Goal: Transaction & Acquisition: Purchase product/service

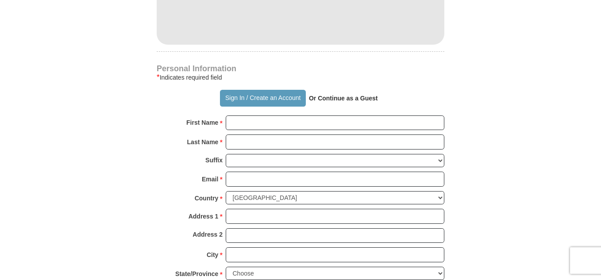
scroll to position [575, 0]
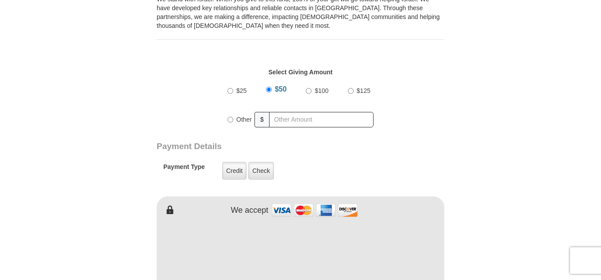
scroll to position [245, 0]
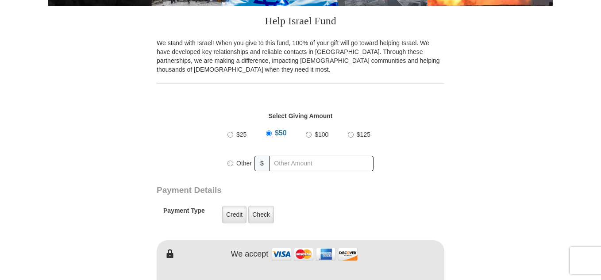
click at [309, 133] on input "$100" at bounding box center [309, 135] width 6 height 6
radio input "true"
click at [230, 162] on input "Other" at bounding box center [230, 164] width 6 height 6
radio input "true"
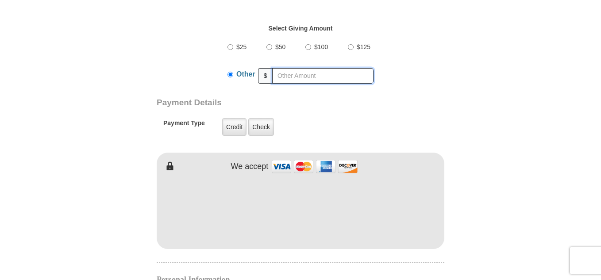
scroll to position [334, 0]
click at [233, 123] on label "Credit" at bounding box center [234, 126] width 24 height 18
click at [0, 0] on input "Credit" at bounding box center [0, 0] width 0 height 0
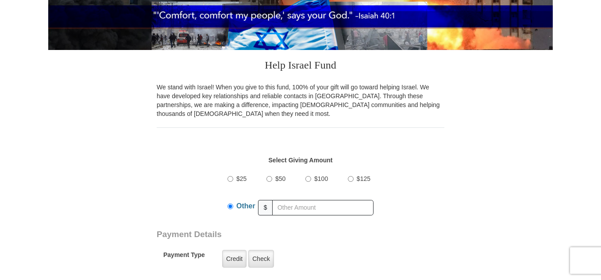
scroll to position [245, 0]
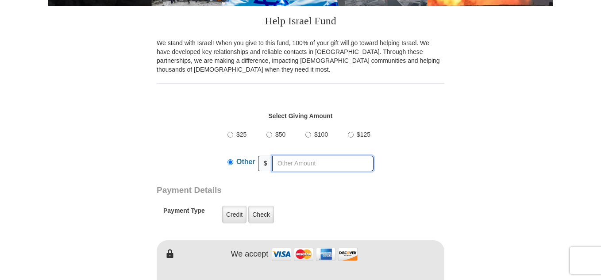
click at [286, 164] on input "text" at bounding box center [322, 163] width 101 height 15
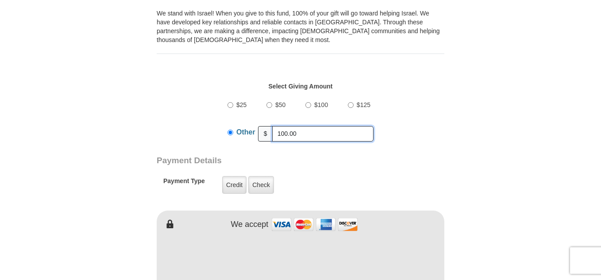
scroll to position [289, 0]
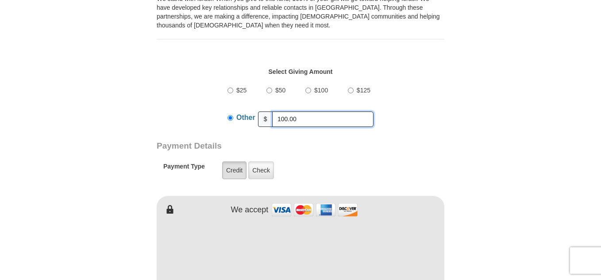
type input "100.00"
click at [227, 169] on label "Credit" at bounding box center [234, 171] width 24 height 18
click at [0, 0] on input "Credit" at bounding box center [0, 0] width 0 height 0
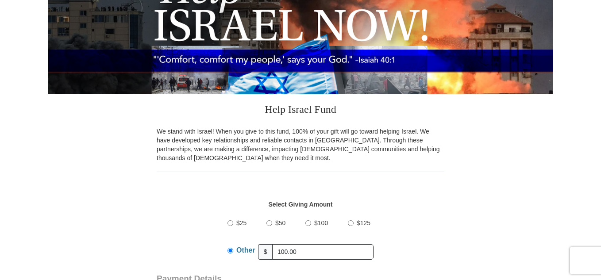
scroll to position [201, 0]
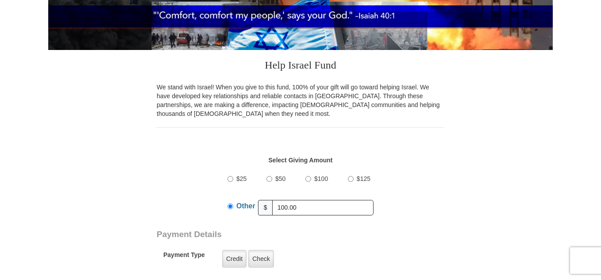
click at [308, 177] on input "$100" at bounding box center [308, 179] width 6 height 6
radio input "true"
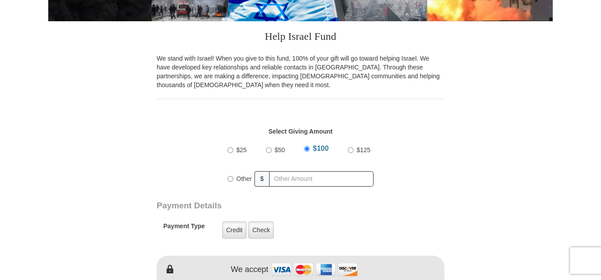
scroll to position [245, 0]
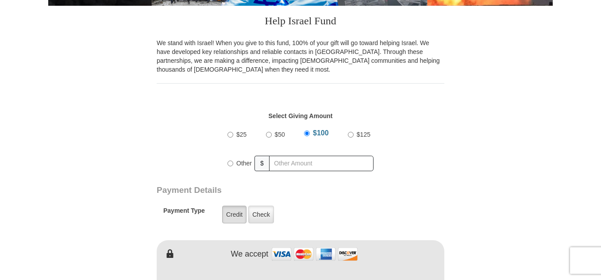
click at [233, 215] on label "Credit" at bounding box center [234, 215] width 24 height 18
click at [0, 0] on input "Credit" at bounding box center [0, 0] width 0 height 0
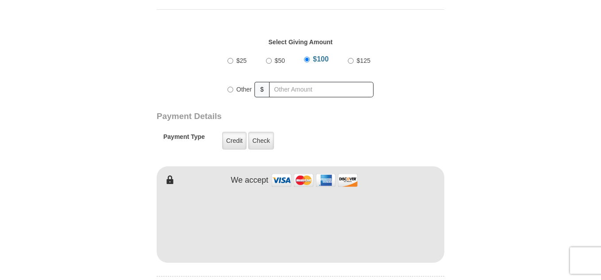
scroll to position [334, 0]
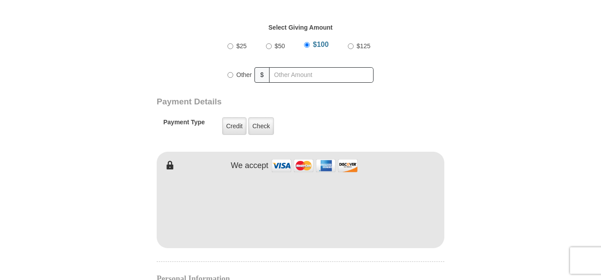
type input "[PERSON_NAME]"
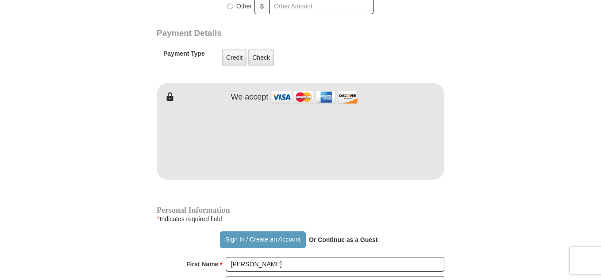
scroll to position [422, 0]
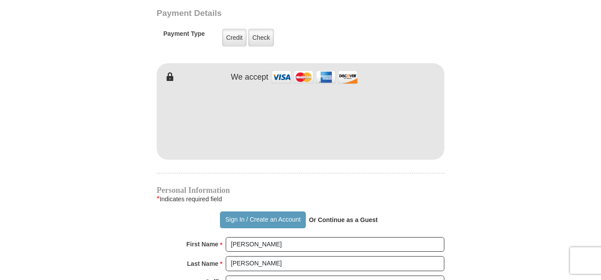
click at [372, 184] on div "Help Israel Fund We stand with Israel! When you give to this fund, 100% of your…" at bounding box center [301, 218] width 288 height 778
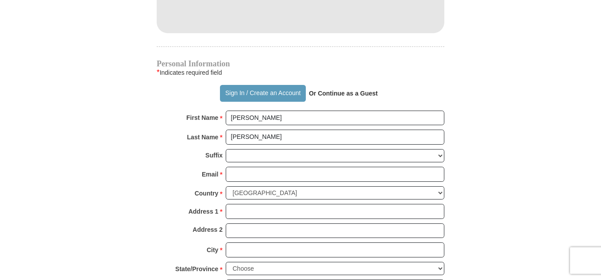
scroll to position [555, 0]
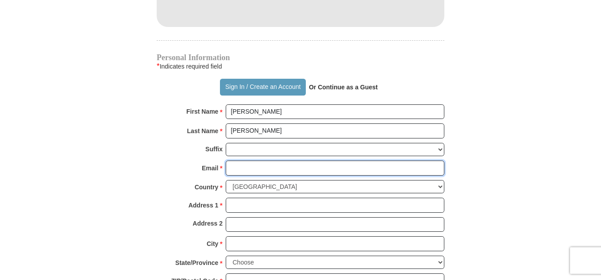
click at [239, 170] on input "Email *" at bounding box center [335, 168] width 219 height 15
type input "[EMAIL_ADDRESS][DOMAIN_NAME]"
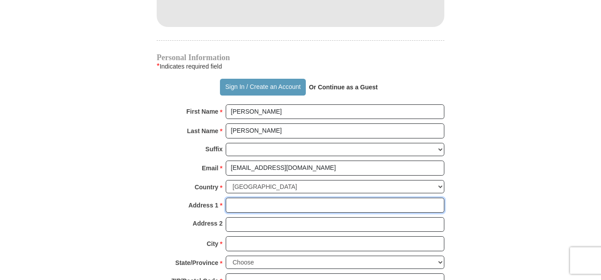
type input "PO Box 1621"
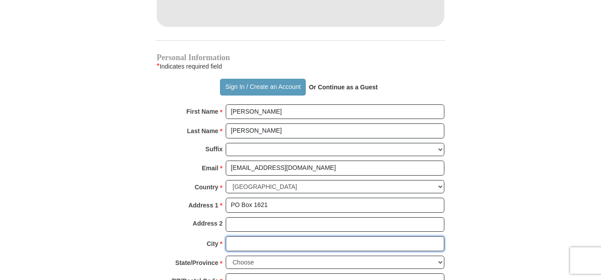
type input "[GEOGRAPHIC_DATA]"
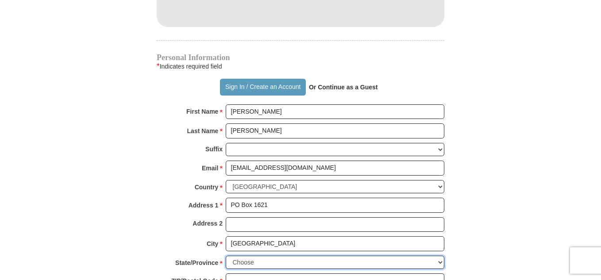
select select "AZ"
type input "85327"
type input "4022029662"
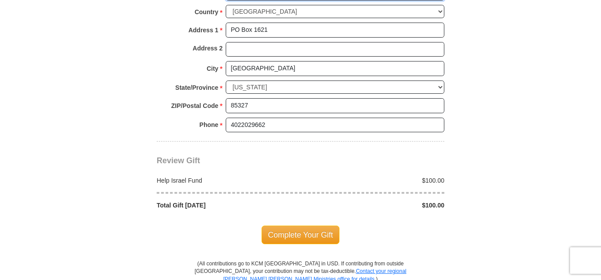
scroll to position [732, 0]
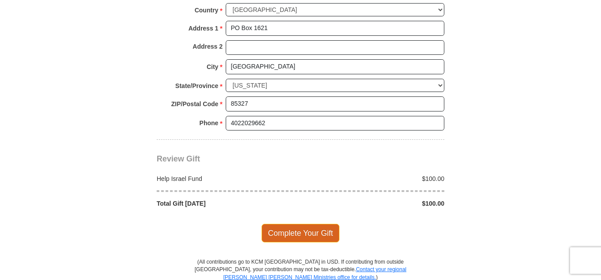
click at [307, 228] on span "Complete Your Gift" at bounding box center [301, 233] width 78 height 19
